Goal: Navigation & Orientation: Find specific page/section

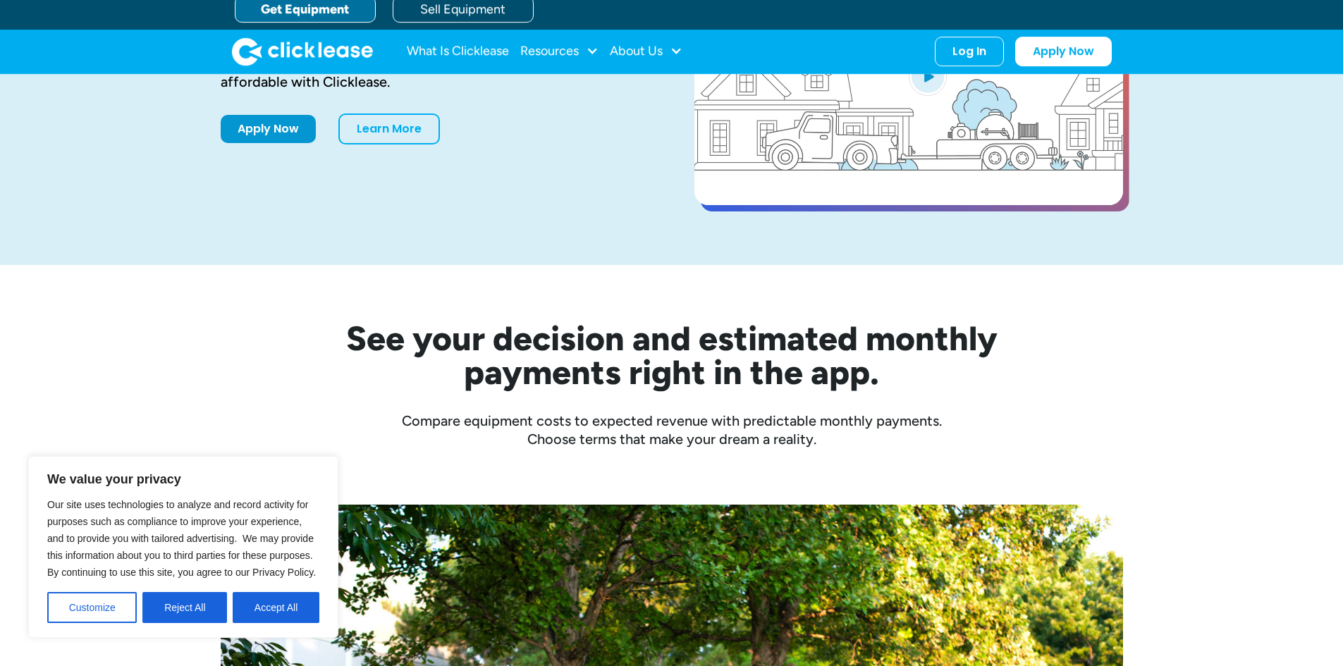
scroll to position [212, 0]
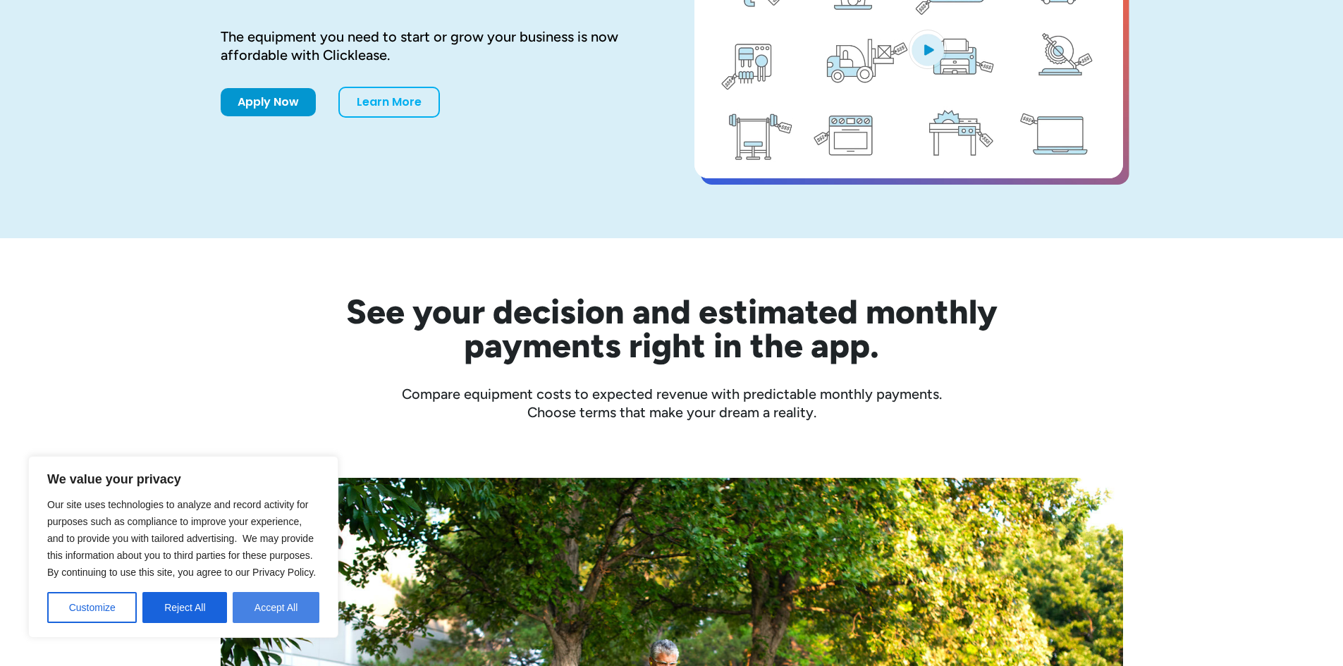
click at [261, 605] on button "Accept All" at bounding box center [276, 607] width 87 height 31
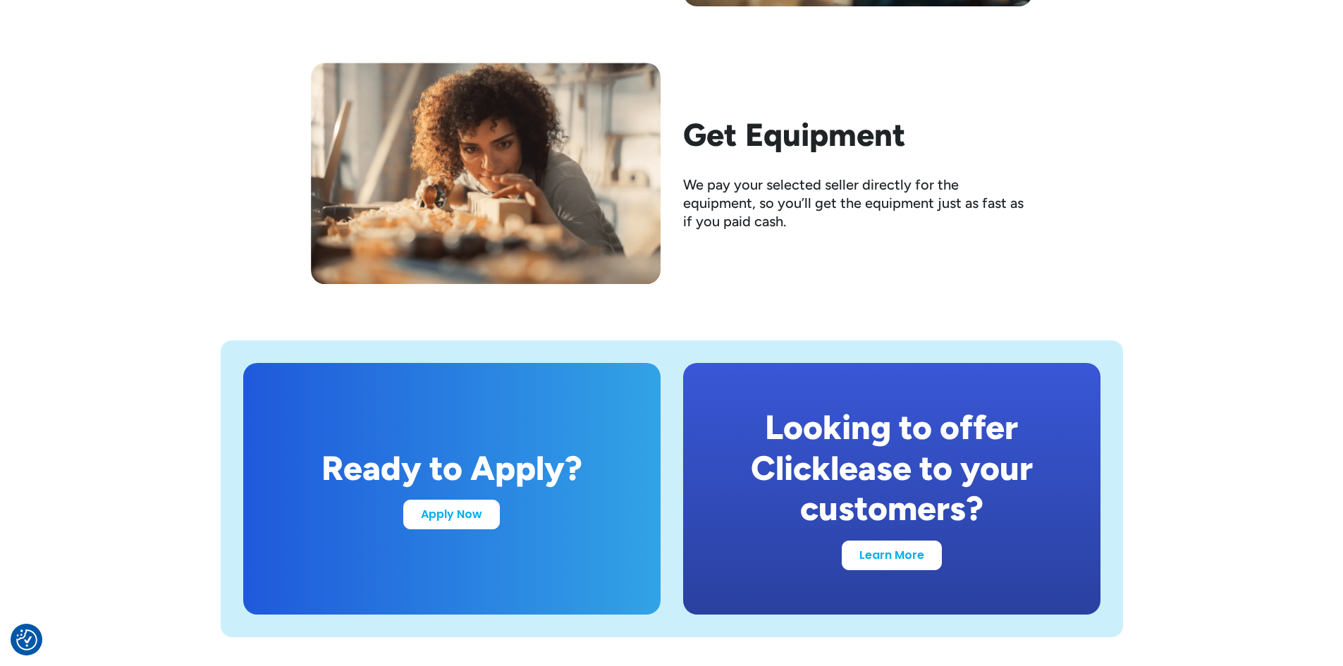
scroll to position [2468, 0]
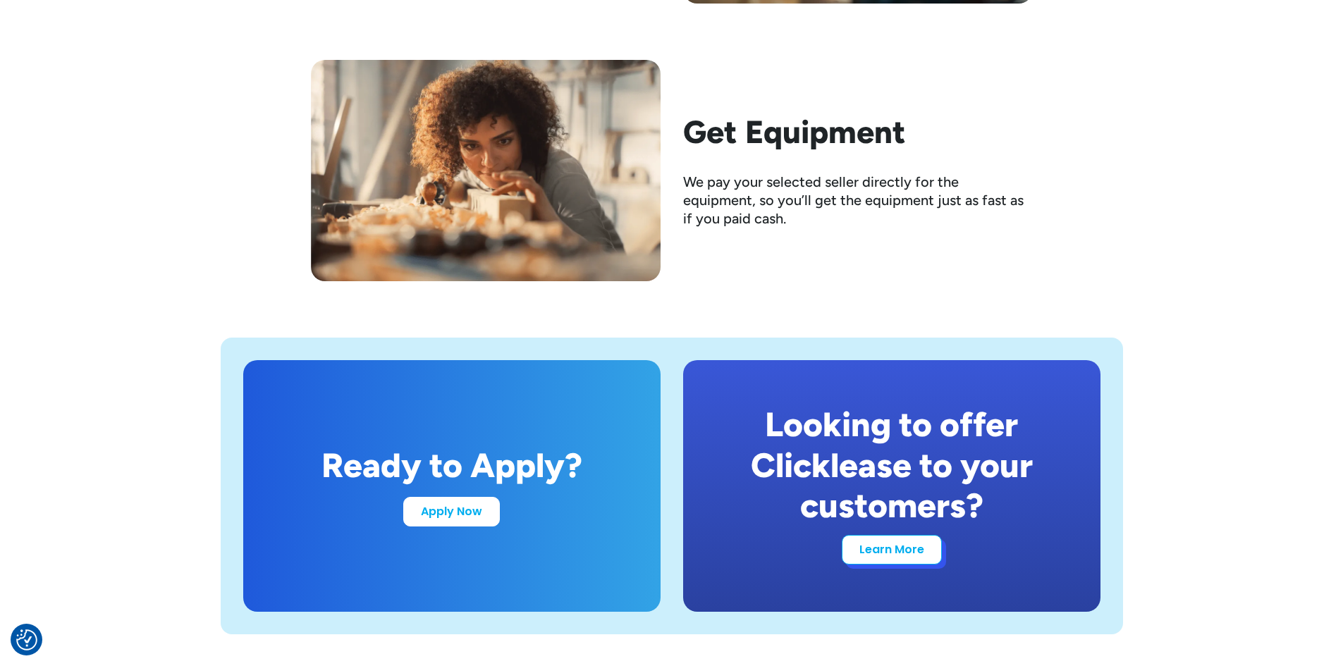
click at [906, 563] on link "Learn More" at bounding box center [892, 550] width 100 height 30
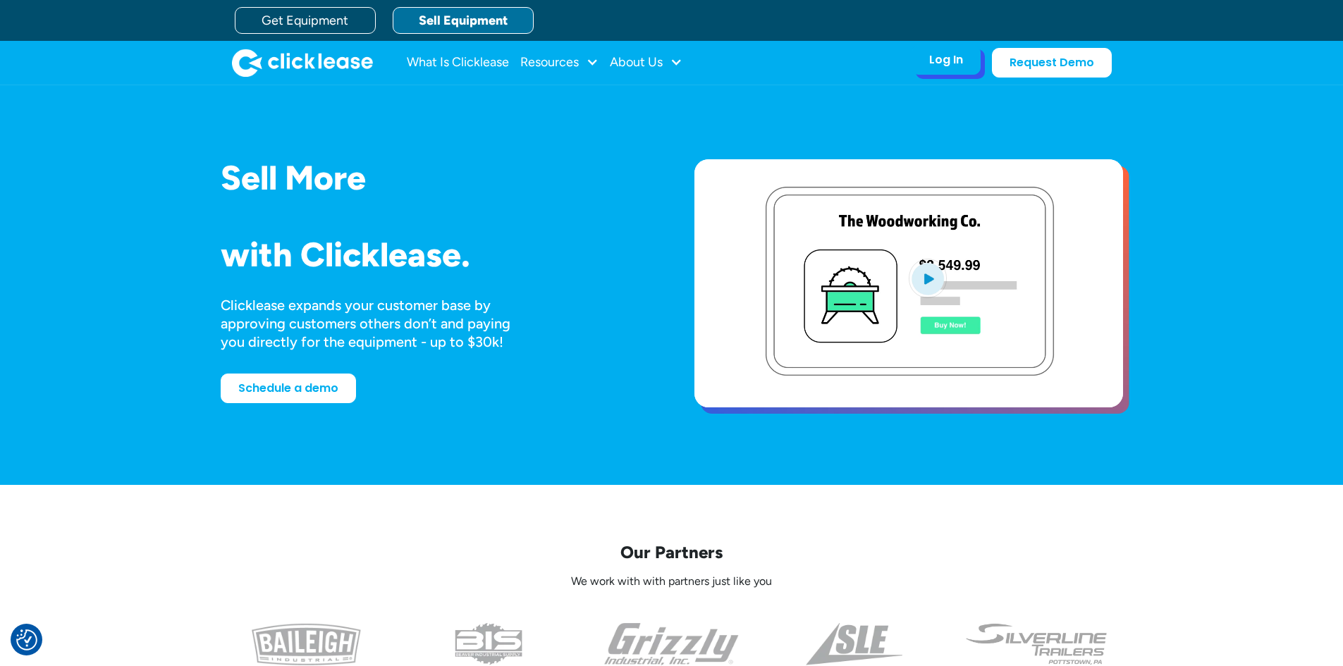
click at [963, 66] on div "Log In" at bounding box center [946, 60] width 34 height 14
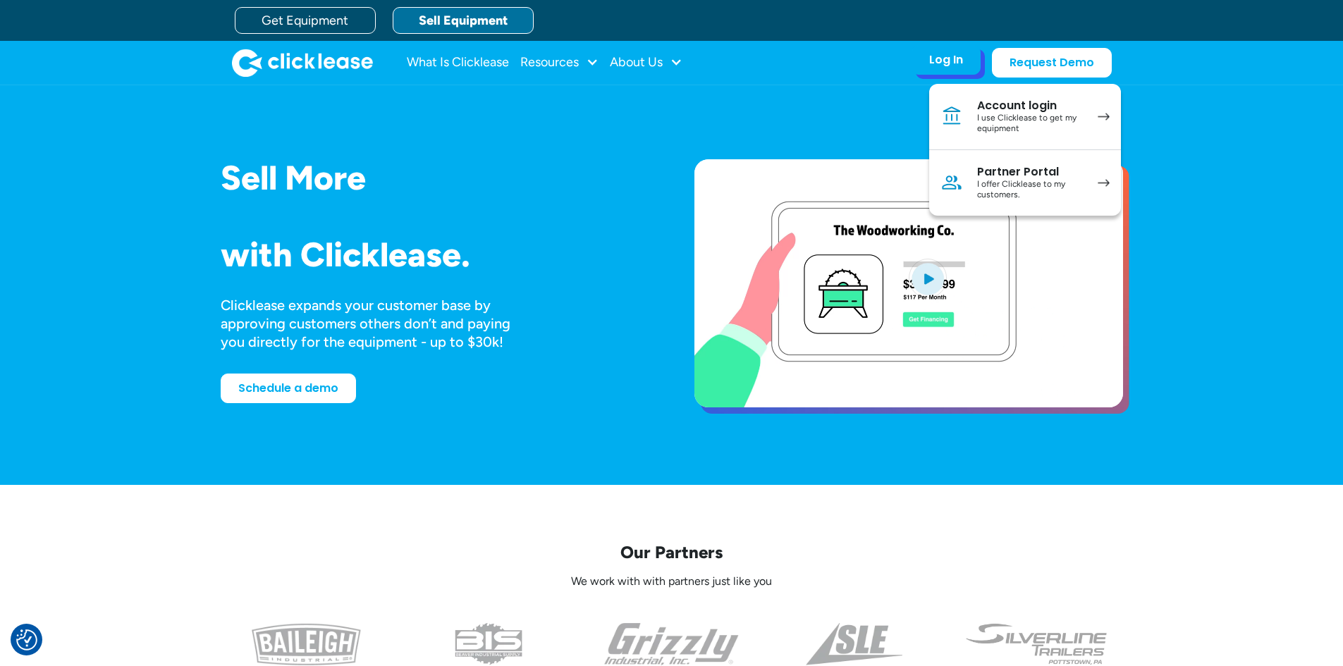
click at [1011, 179] on div "I offer Clicklease to my customers." at bounding box center [1030, 190] width 106 height 22
